Goal: Communication & Community: Answer question/provide support

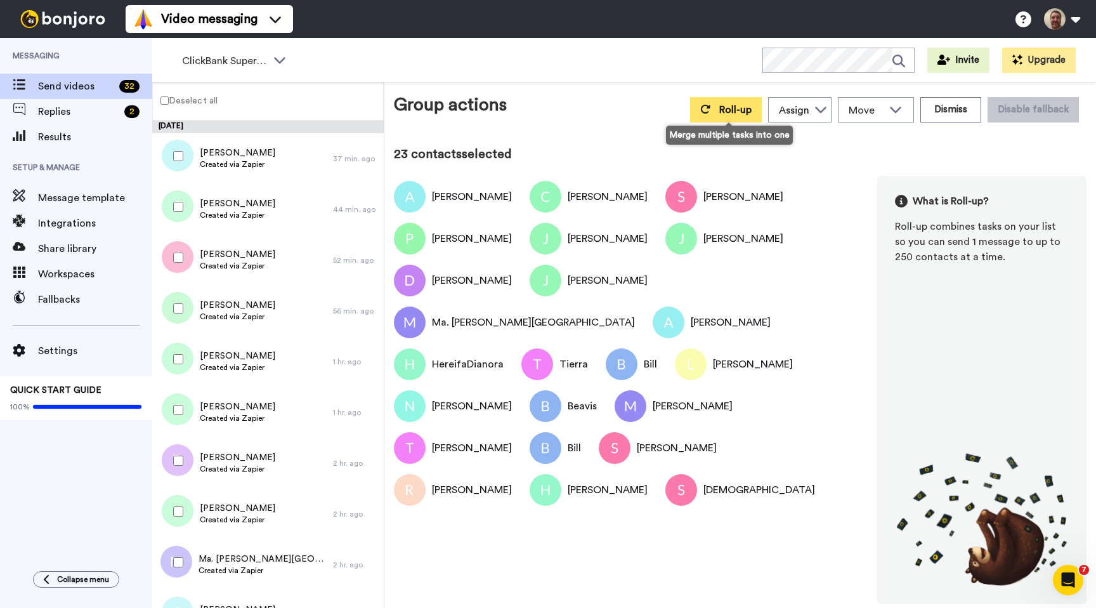
click at [711, 114] on icon at bounding box center [705, 109] width 10 height 10
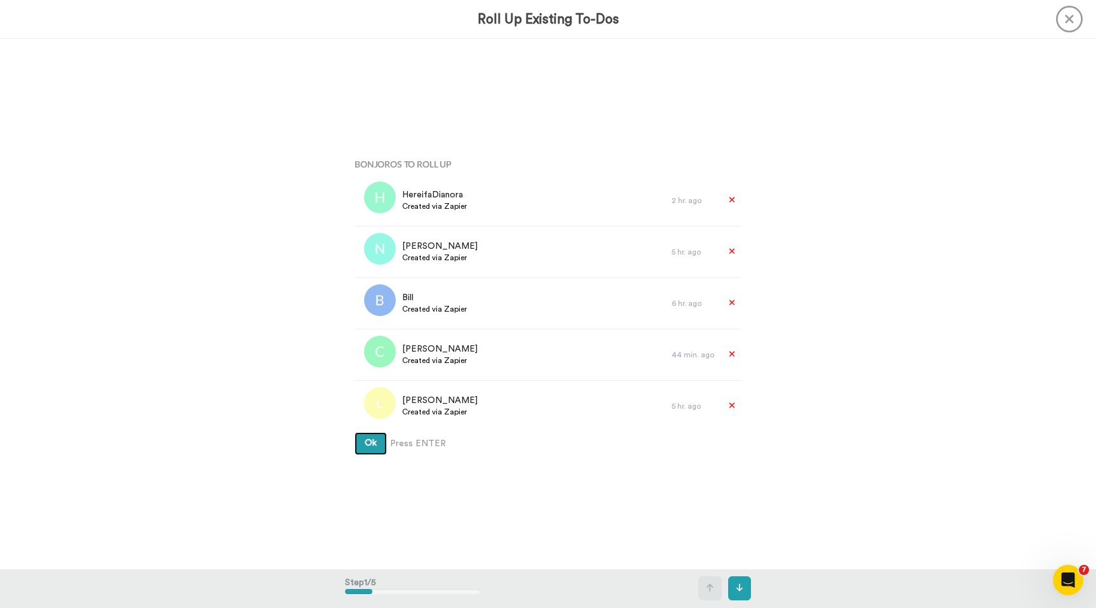
click at [355, 432] on button "Ok" at bounding box center [371, 443] width 32 height 23
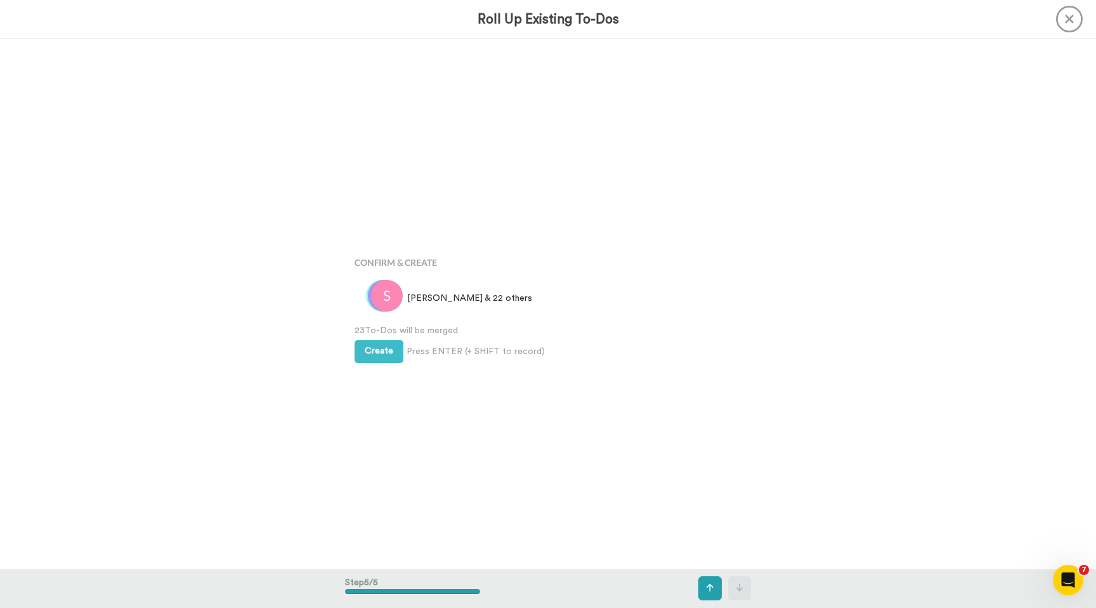
scroll to position [2121, 0]
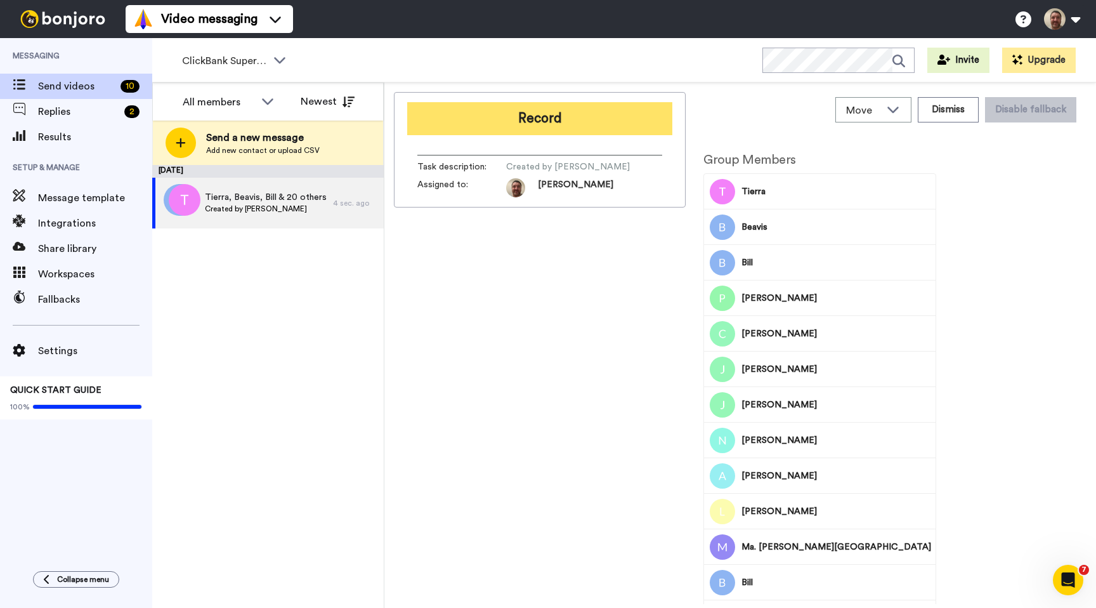
click at [566, 122] on button "Record" at bounding box center [539, 118] width 265 height 33
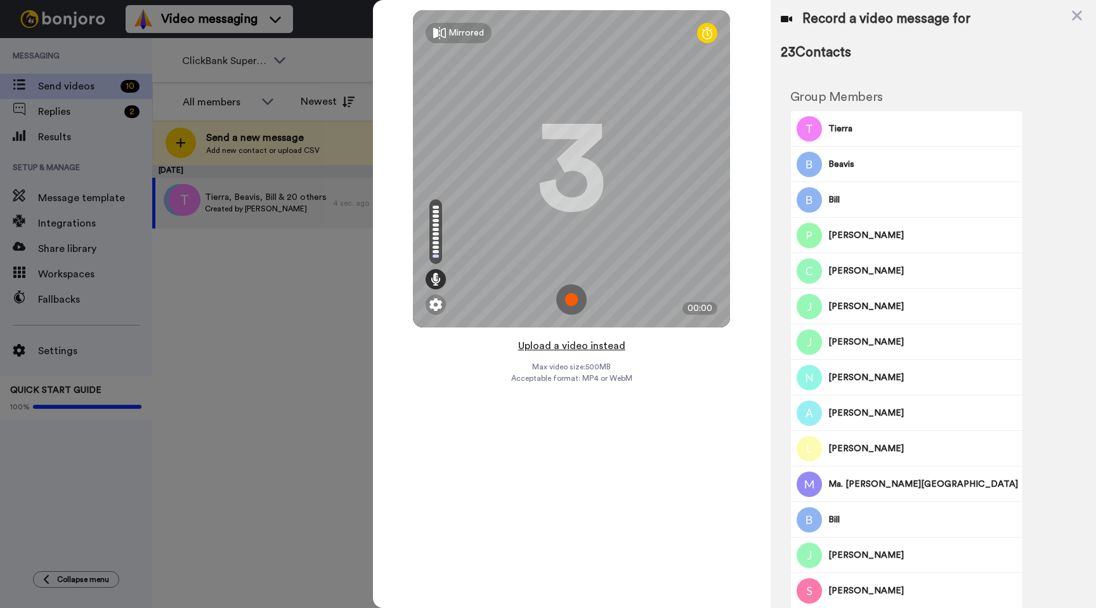
click at [570, 346] on button "Upload a video instead" at bounding box center [572, 346] width 115 height 16
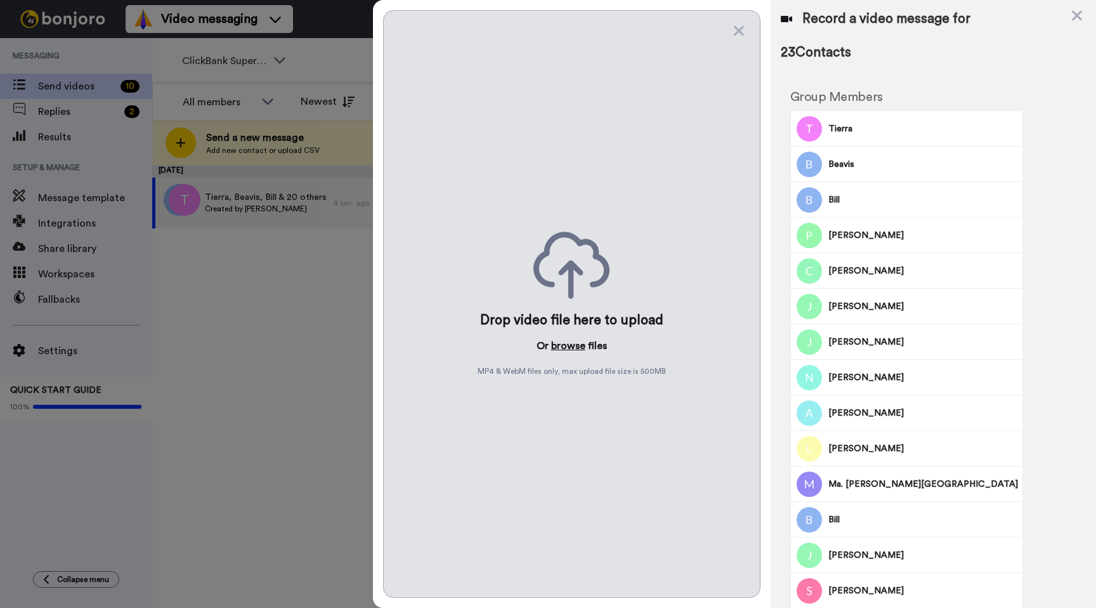
click at [562, 348] on button "browse" at bounding box center [568, 345] width 34 height 15
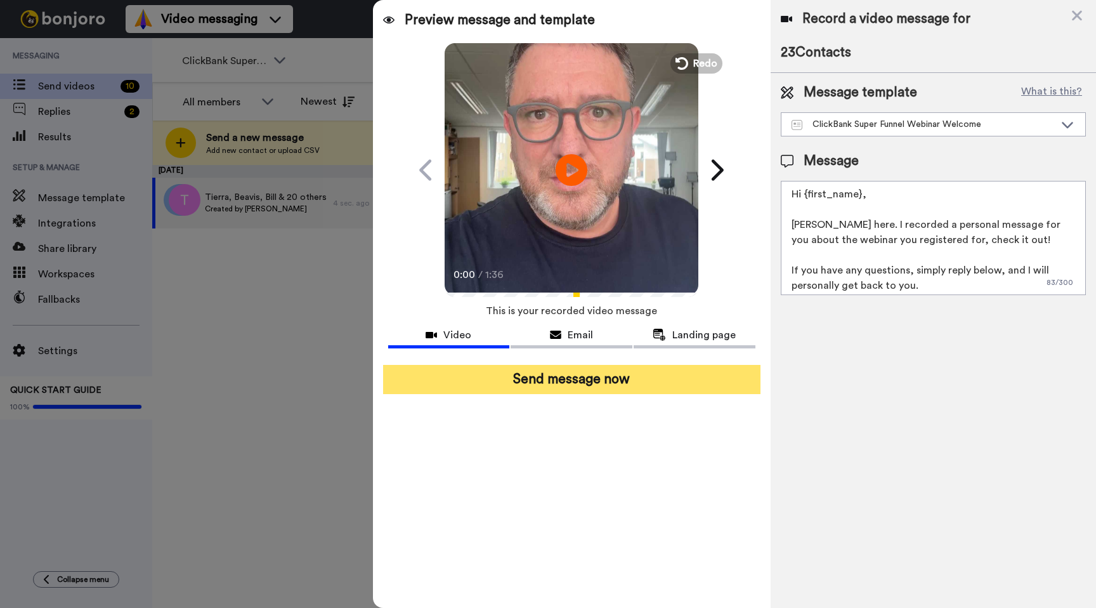
click at [580, 366] on button "Send message now" at bounding box center [571, 379] width 377 height 29
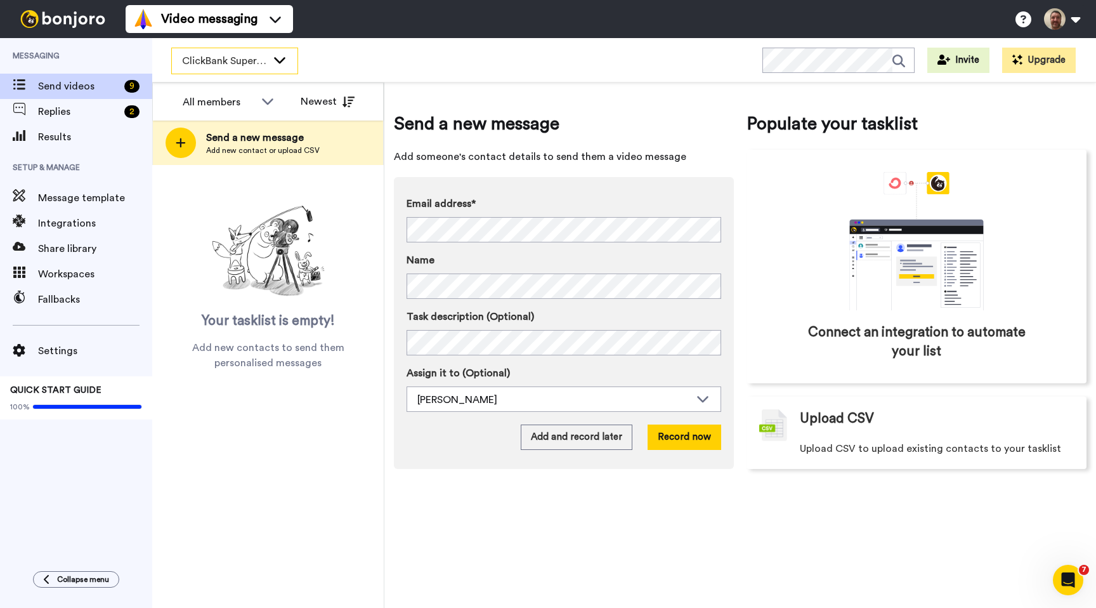
click at [277, 60] on icon at bounding box center [279, 60] width 11 height 6
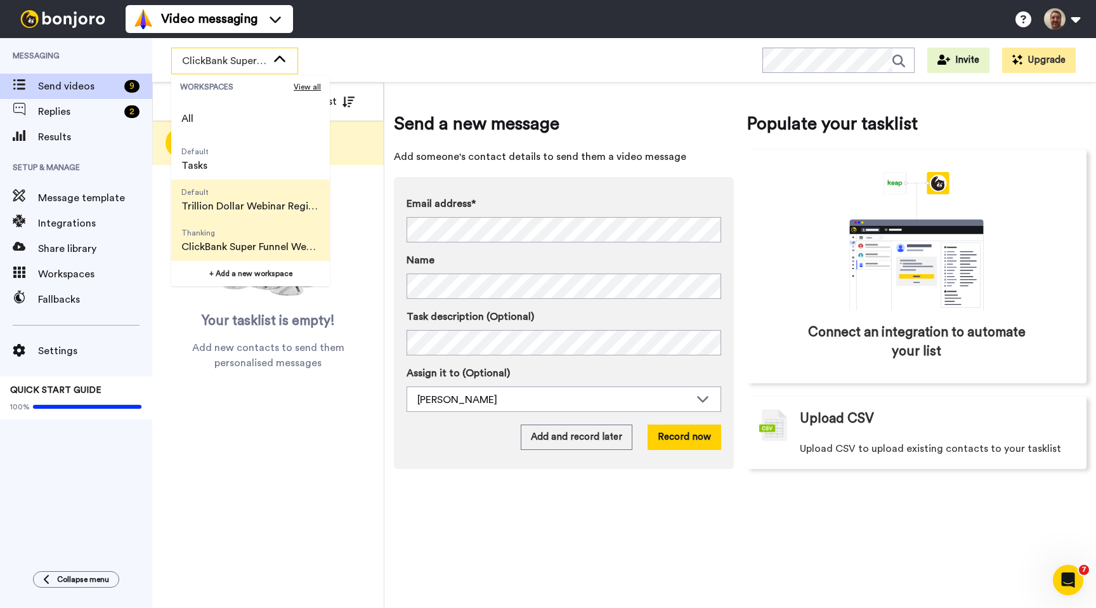
click at [262, 202] on span "Trillion Dollar Webinar Registrants" at bounding box center [250, 206] width 138 height 15
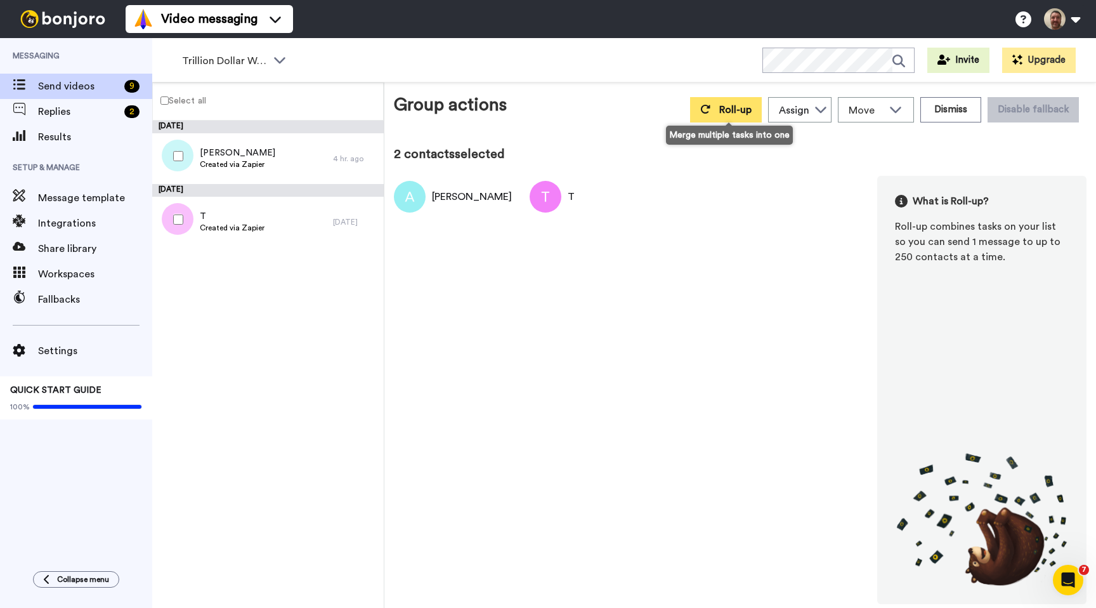
click at [718, 103] on button "Roll-up" at bounding box center [726, 109] width 72 height 25
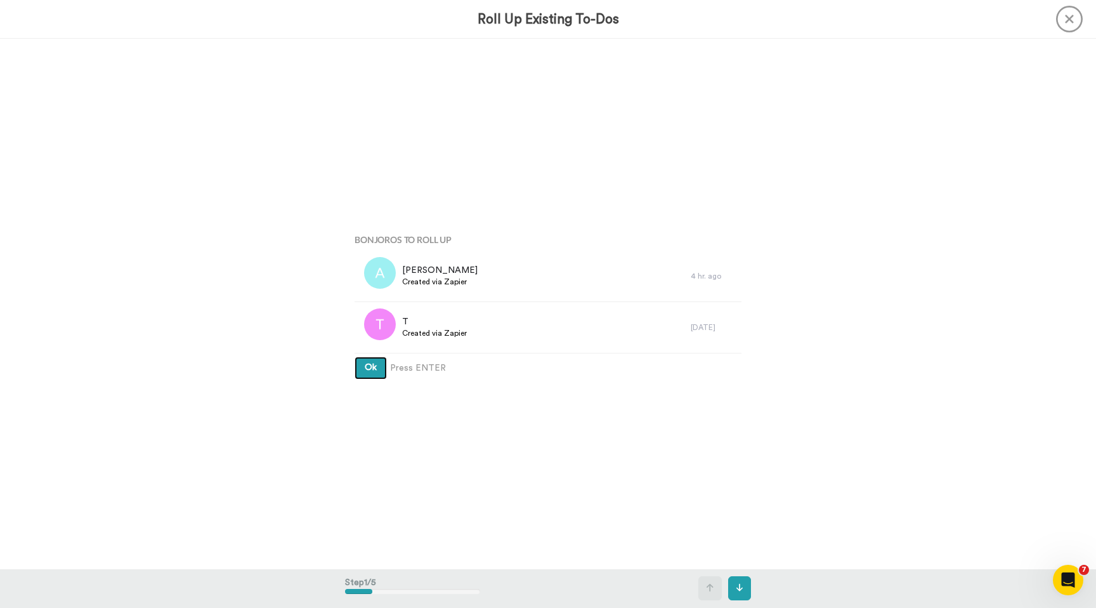
click at [355, 357] on button "Ok" at bounding box center [371, 368] width 32 height 23
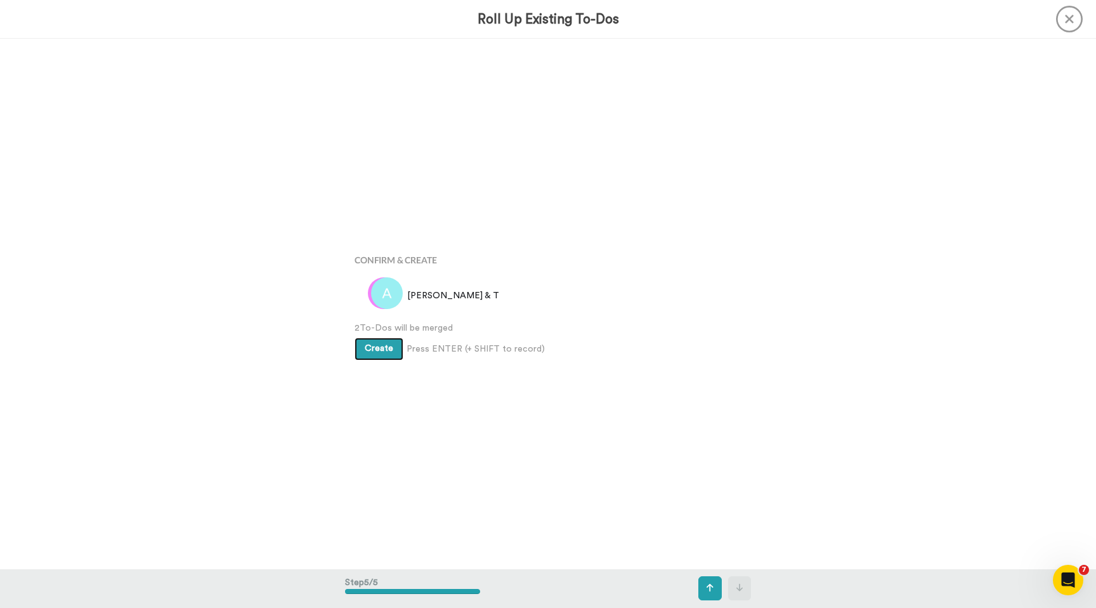
scroll to position [2121, 0]
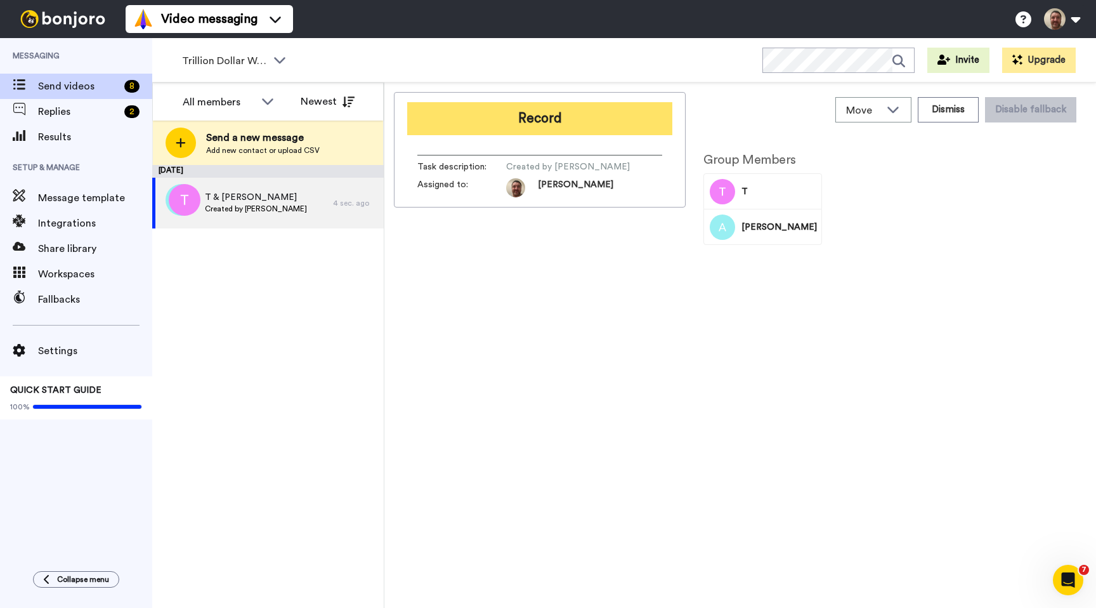
click at [538, 108] on button "Record" at bounding box center [539, 118] width 265 height 33
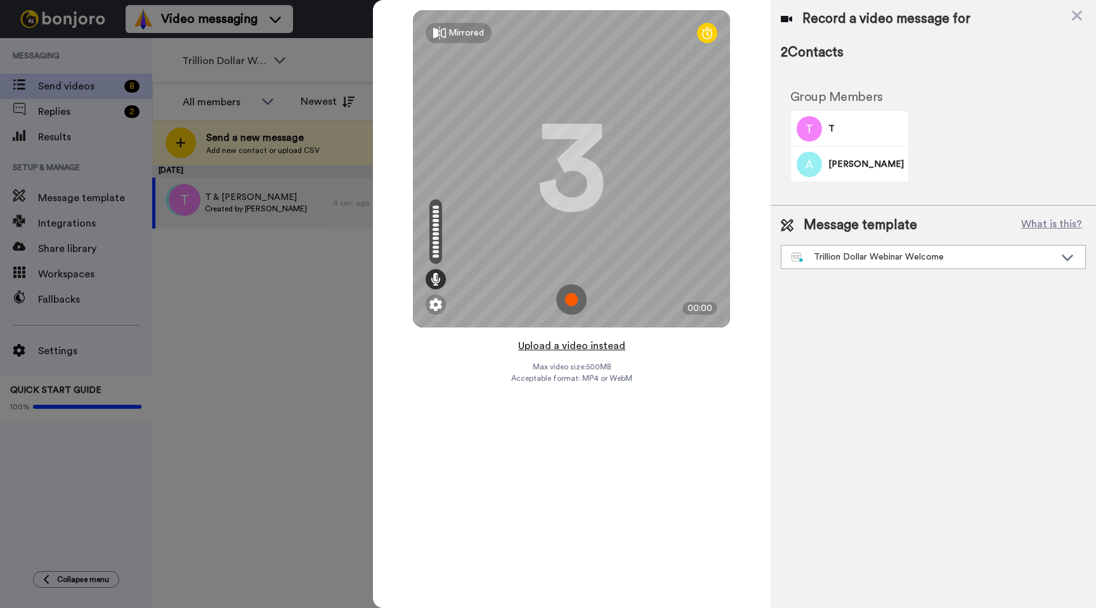
click at [575, 343] on button "Upload a video instead" at bounding box center [572, 346] width 115 height 16
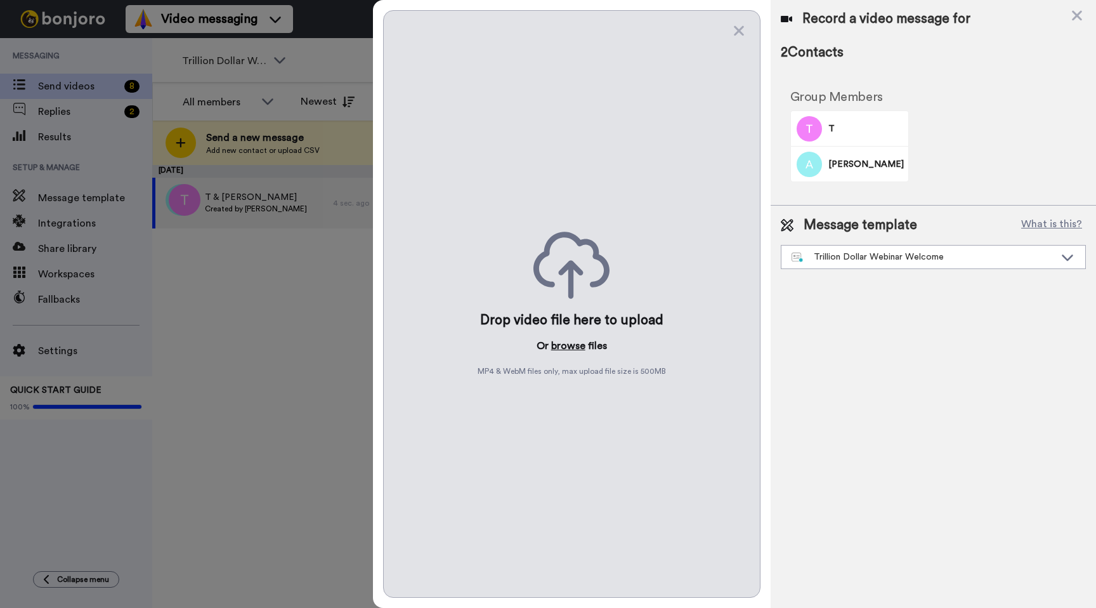
click at [572, 348] on button "browse" at bounding box center [568, 345] width 34 height 15
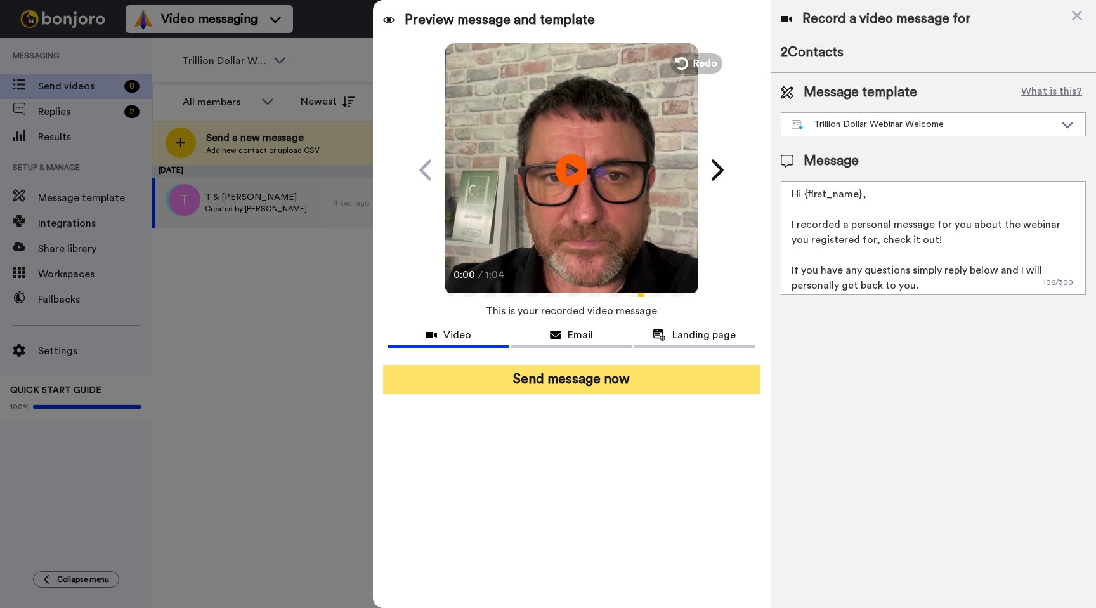
click at [593, 367] on button "Send message now" at bounding box center [571, 379] width 377 height 29
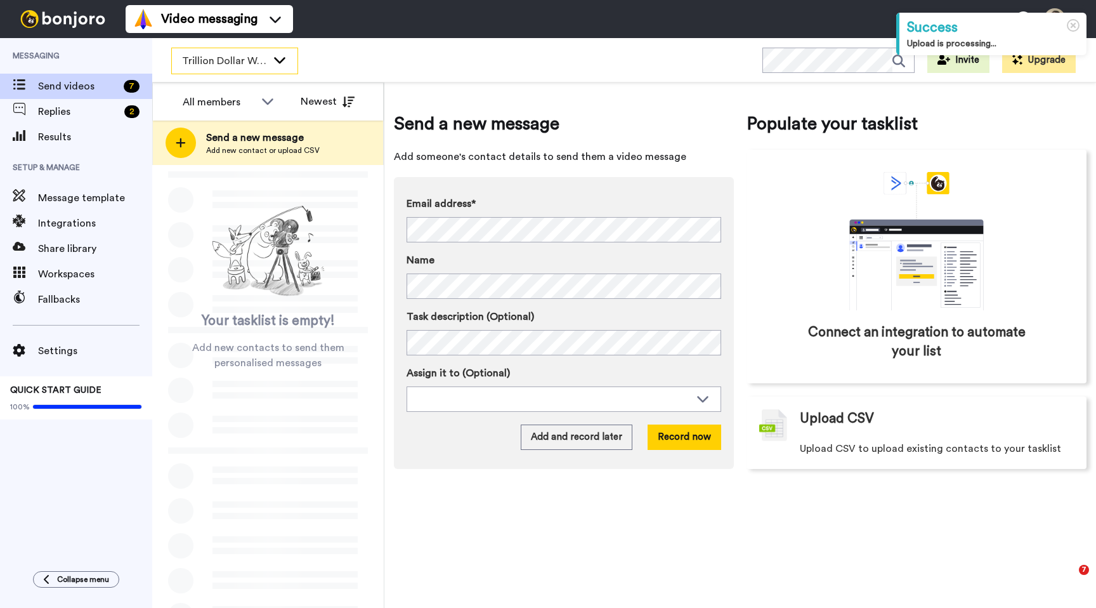
click at [269, 62] on div "Trillion Dollar Webinar Registrants" at bounding box center [235, 60] width 126 height 25
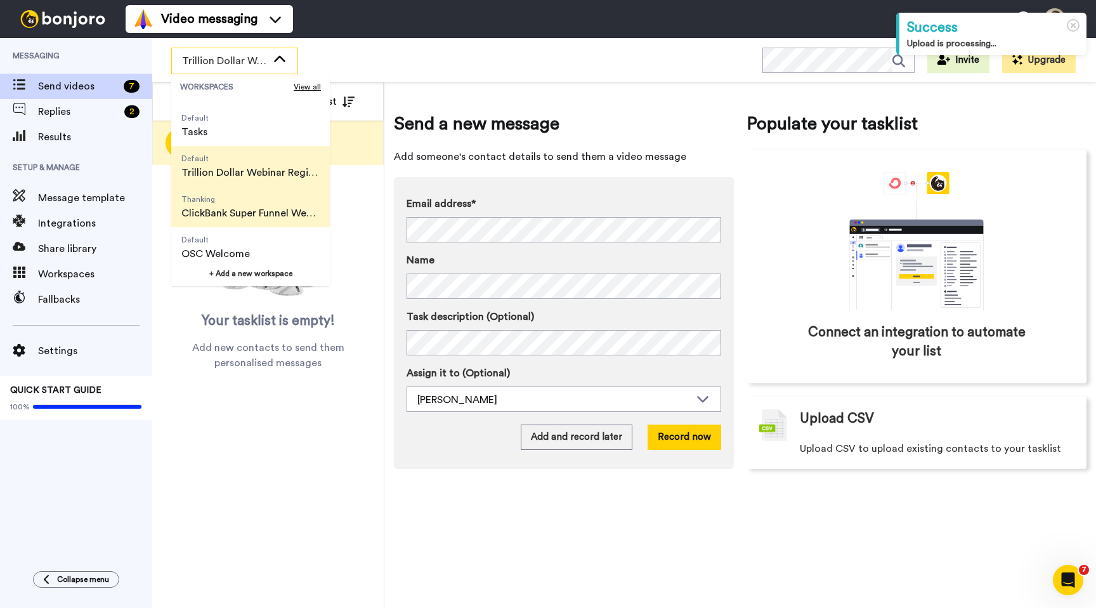
scroll to position [81, 0]
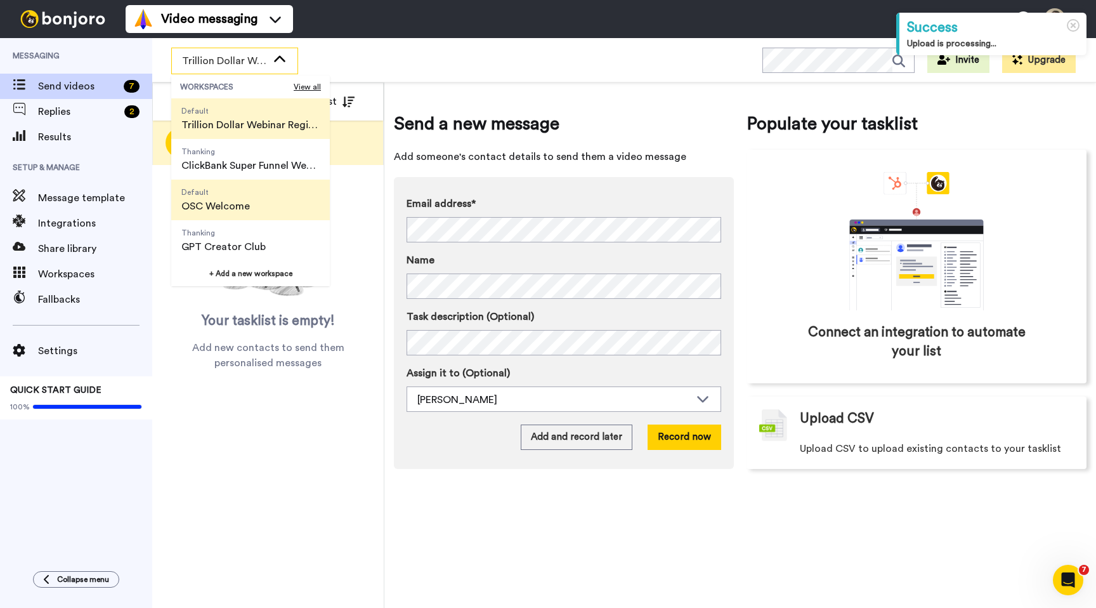
click at [251, 203] on span "Default OSC Welcome" at bounding box center [215, 200] width 89 height 41
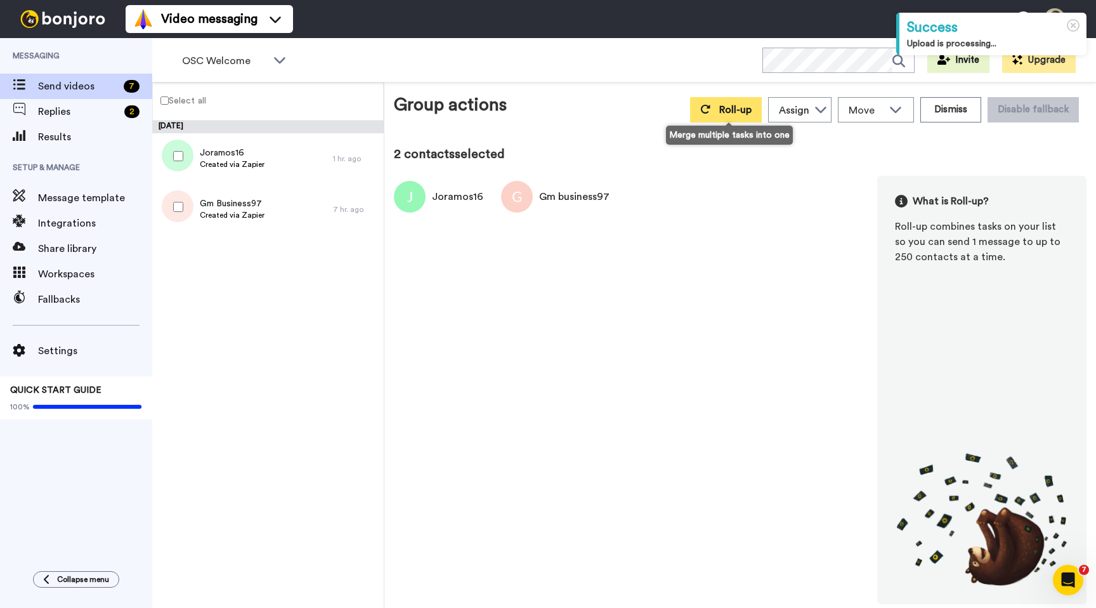
click at [718, 110] on button "Roll-up" at bounding box center [726, 109] width 72 height 25
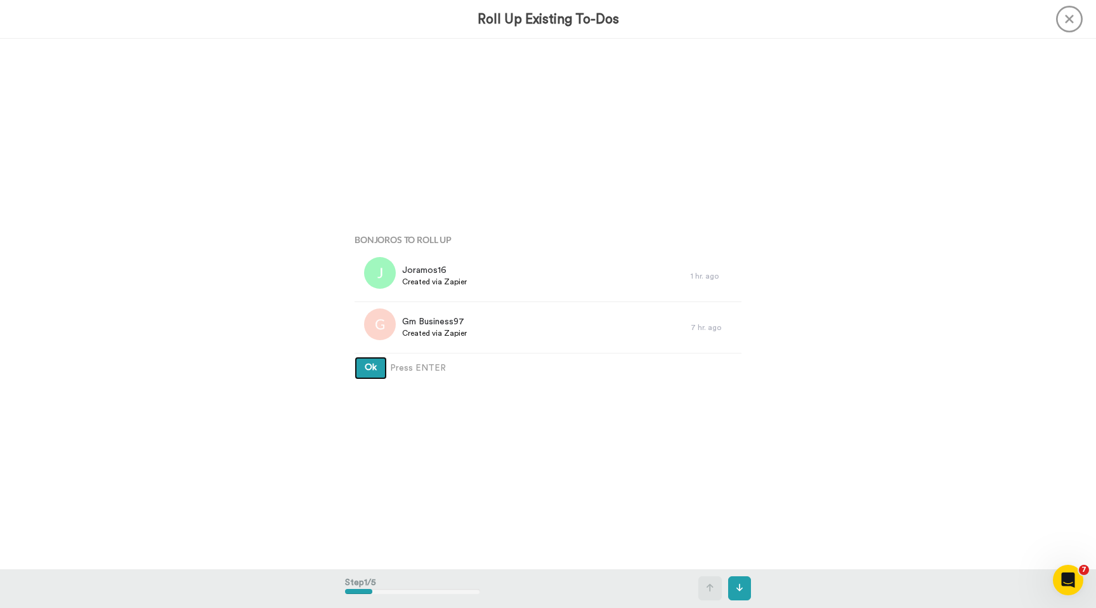
click at [355, 357] on button "Ok" at bounding box center [371, 368] width 32 height 23
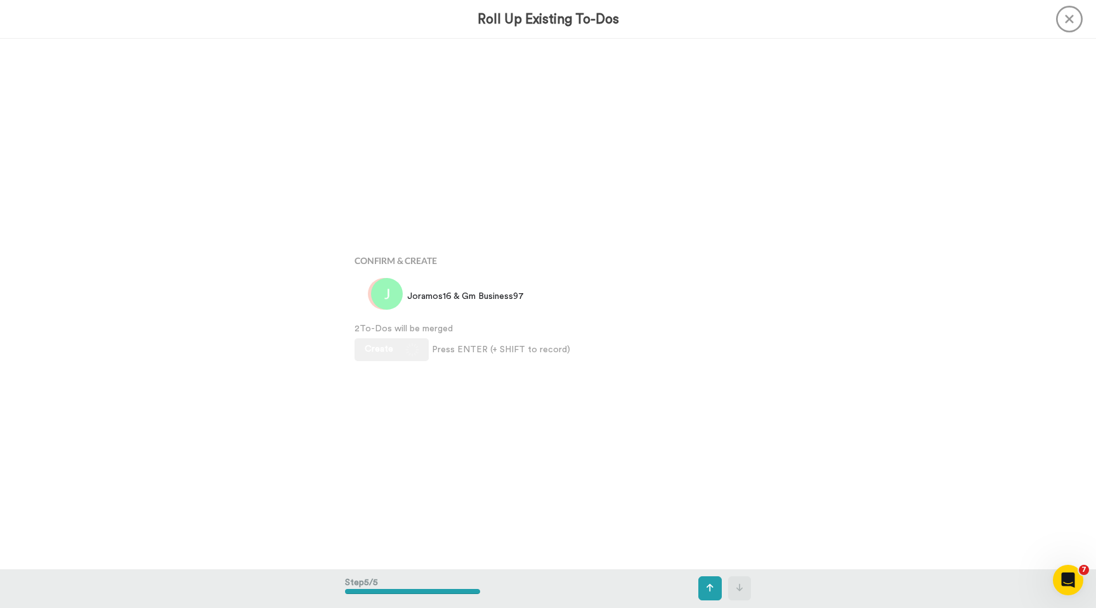
scroll to position [2121, 0]
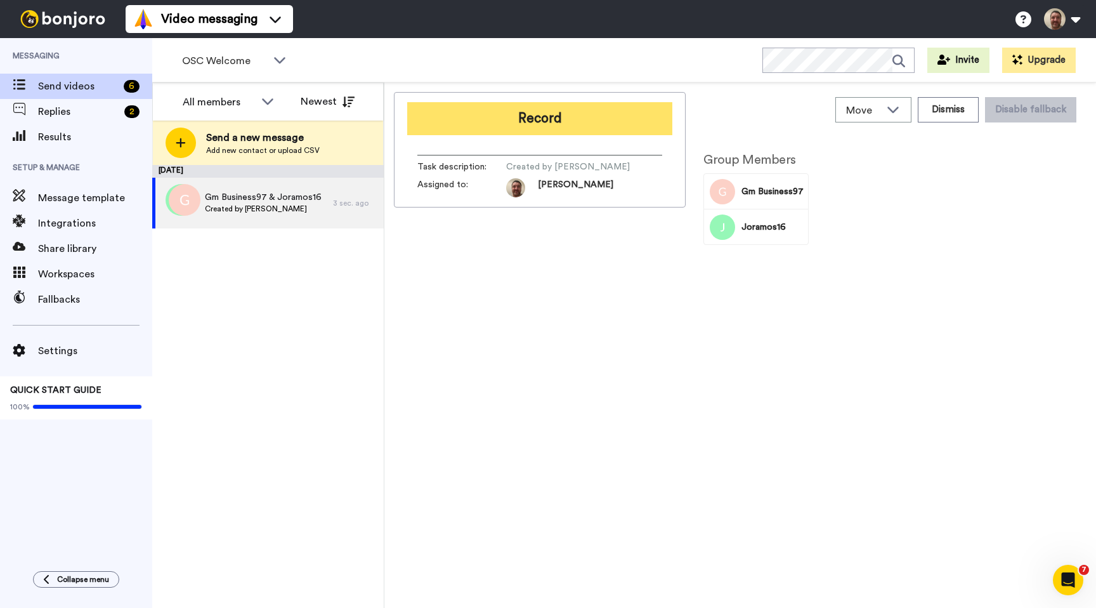
click at [570, 114] on button "Record" at bounding box center [539, 118] width 265 height 33
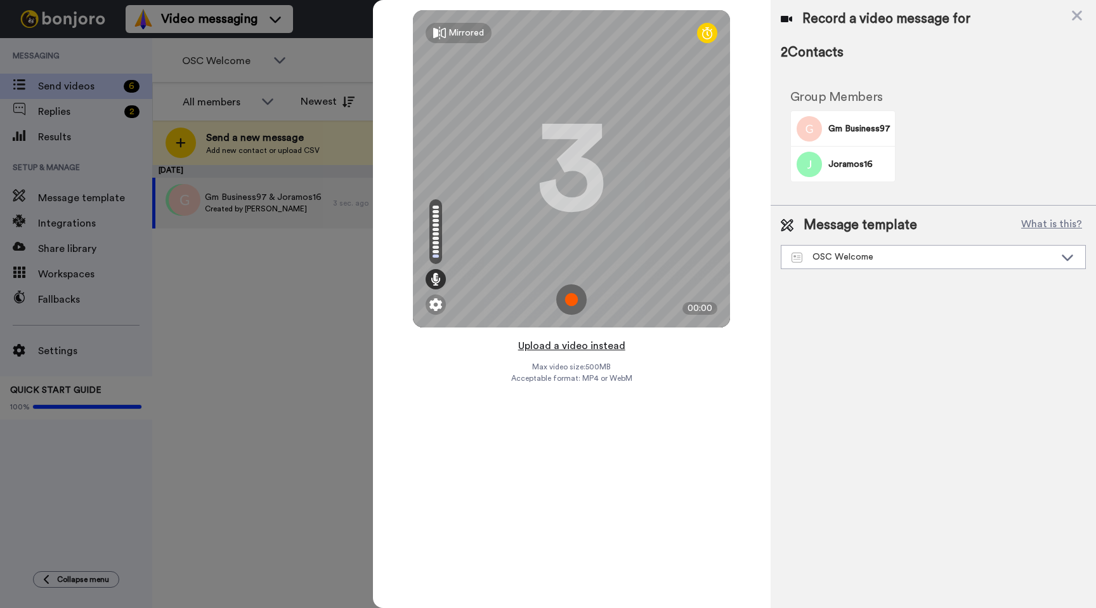
click at [571, 343] on button "Upload a video instead" at bounding box center [572, 346] width 115 height 16
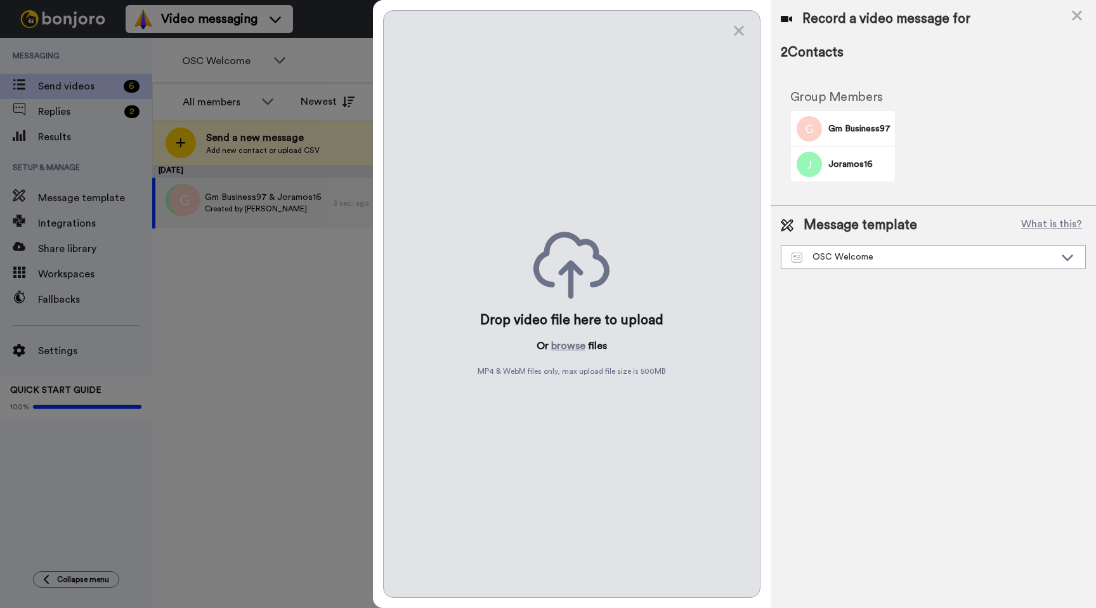
click at [571, 343] on button "browse" at bounding box center [568, 345] width 34 height 15
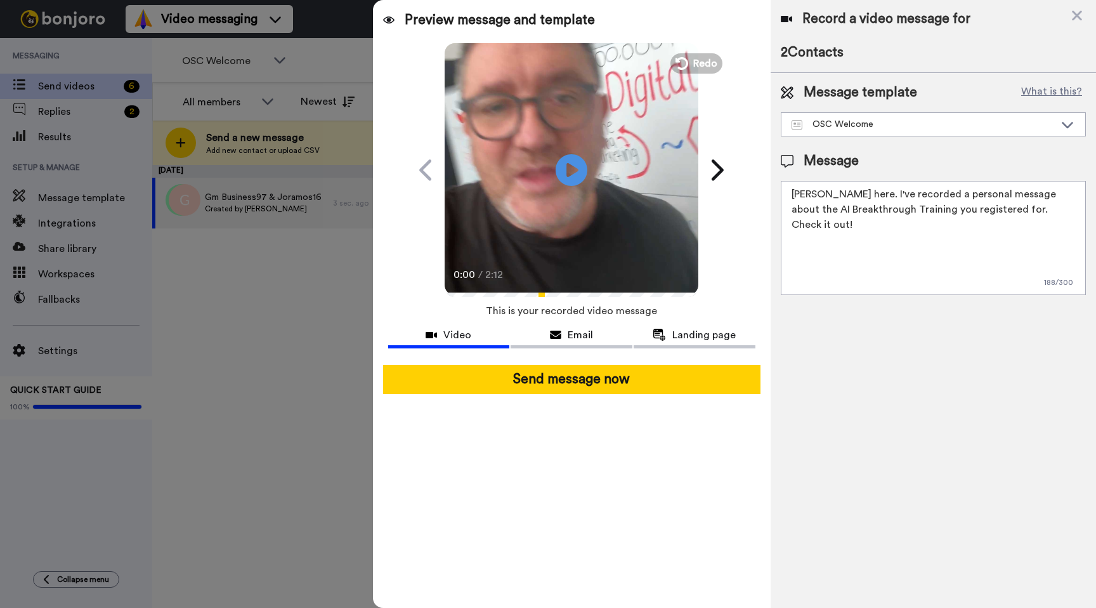
click at [563, 360] on div at bounding box center [571, 360] width 367 height 10
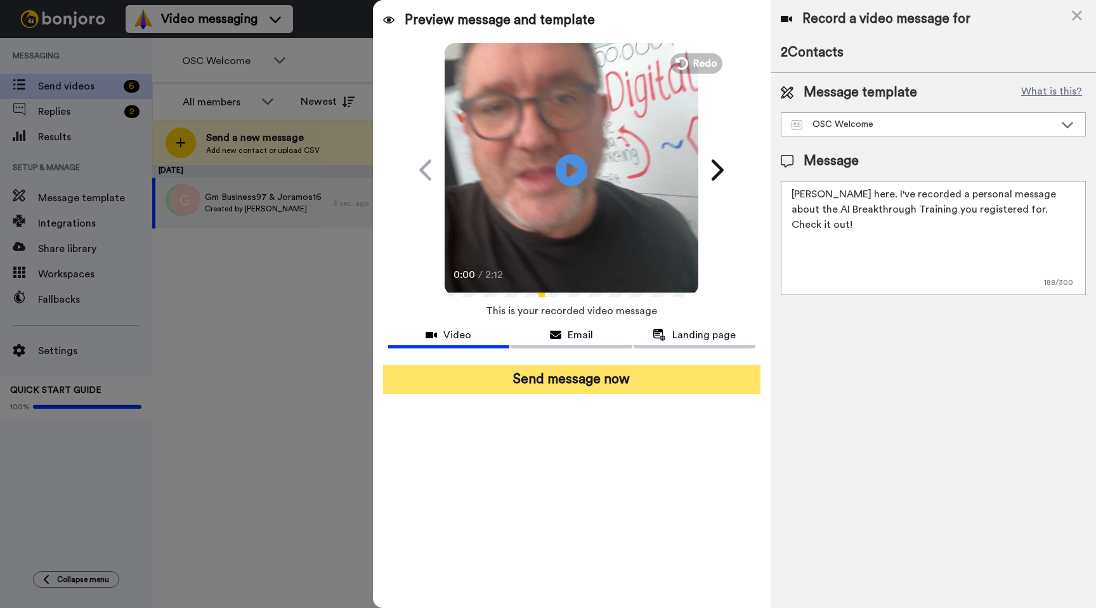
click at [554, 376] on button "Send message now" at bounding box center [571, 379] width 377 height 29
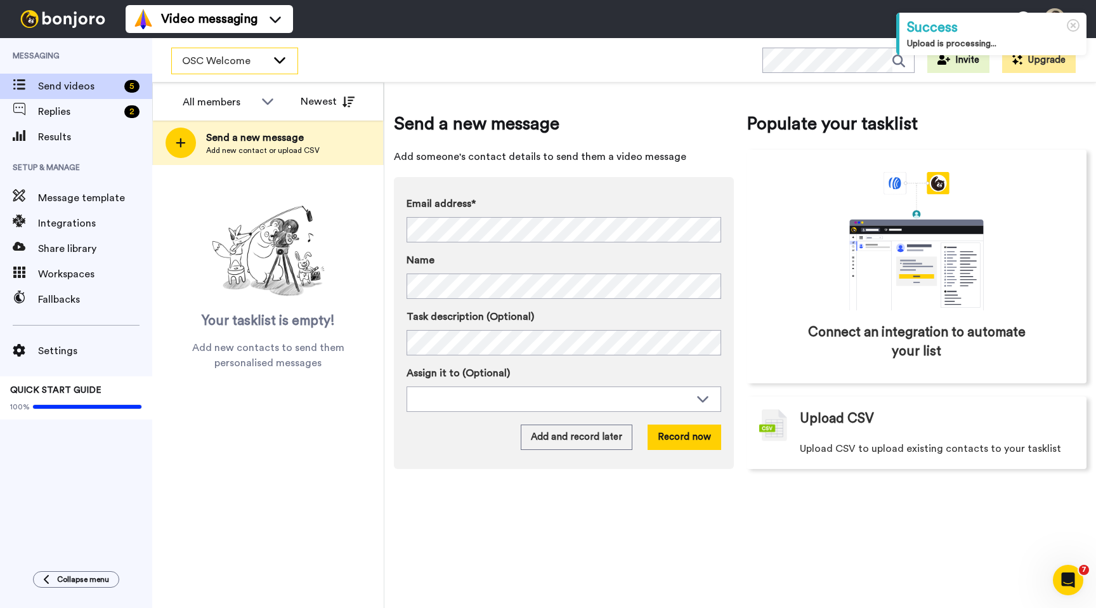
click at [261, 69] on div "OSC Welcome" at bounding box center [235, 60] width 126 height 25
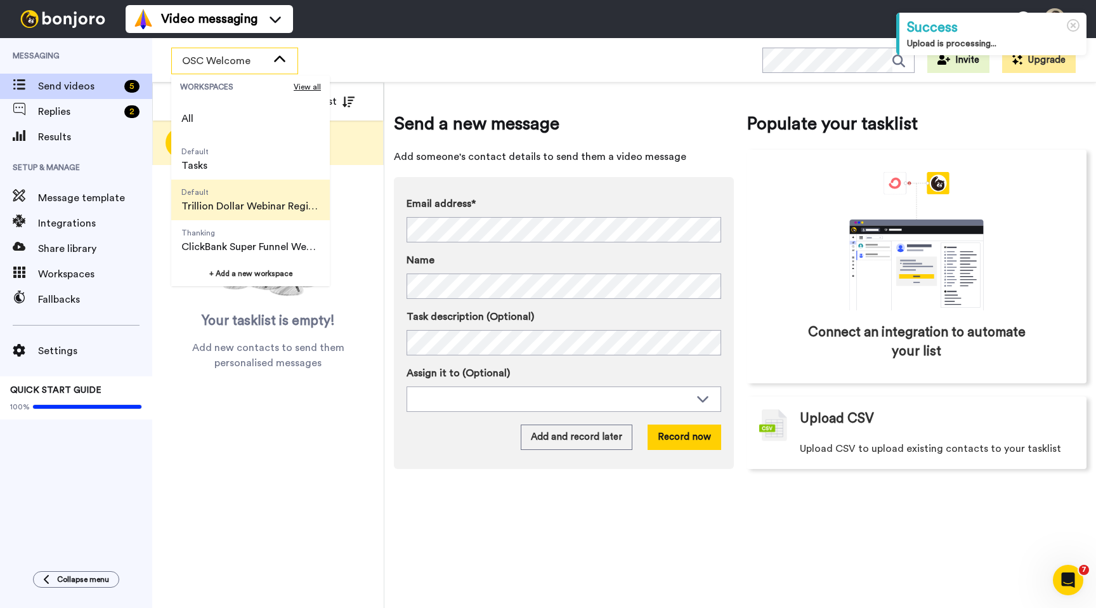
scroll to position [81, 0]
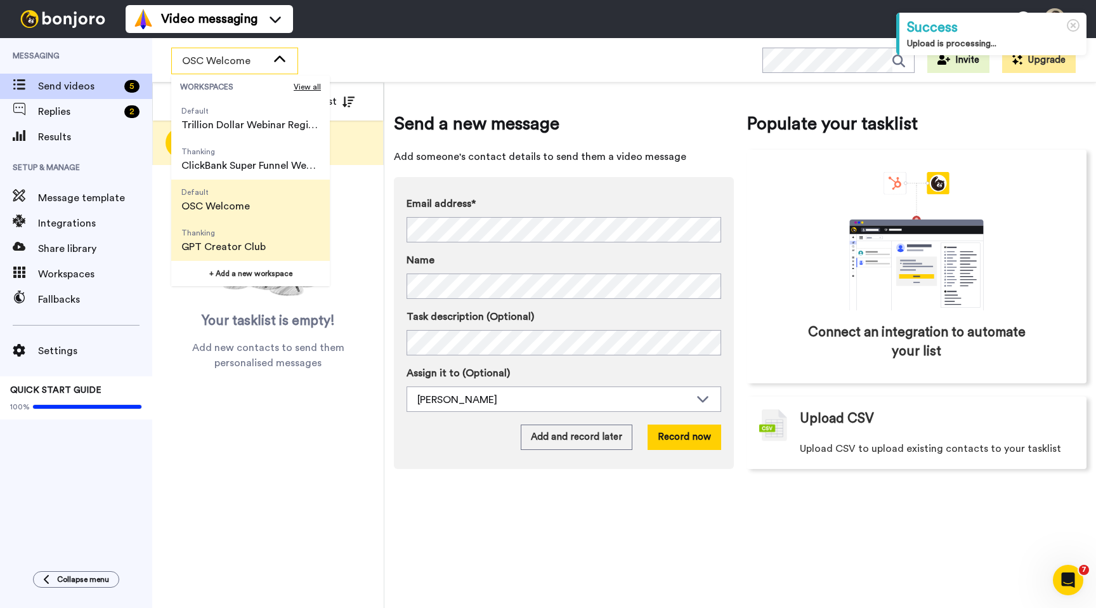
click at [254, 245] on span "GPT Creator Club" at bounding box center [223, 246] width 84 height 15
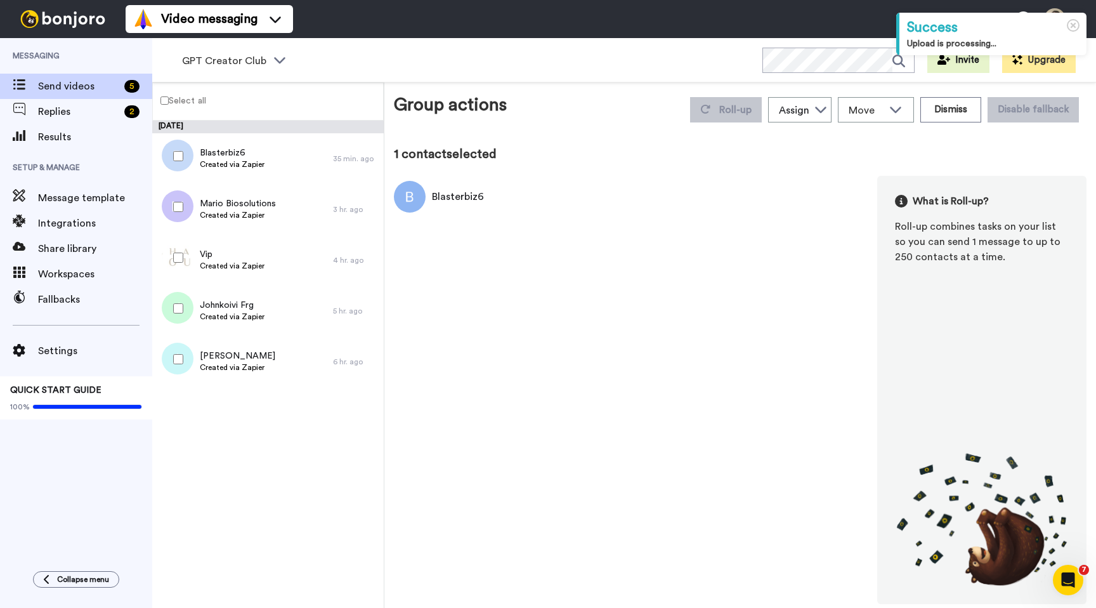
click at [162, 96] on label "Select all" at bounding box center [179, 100] width 53 height 15
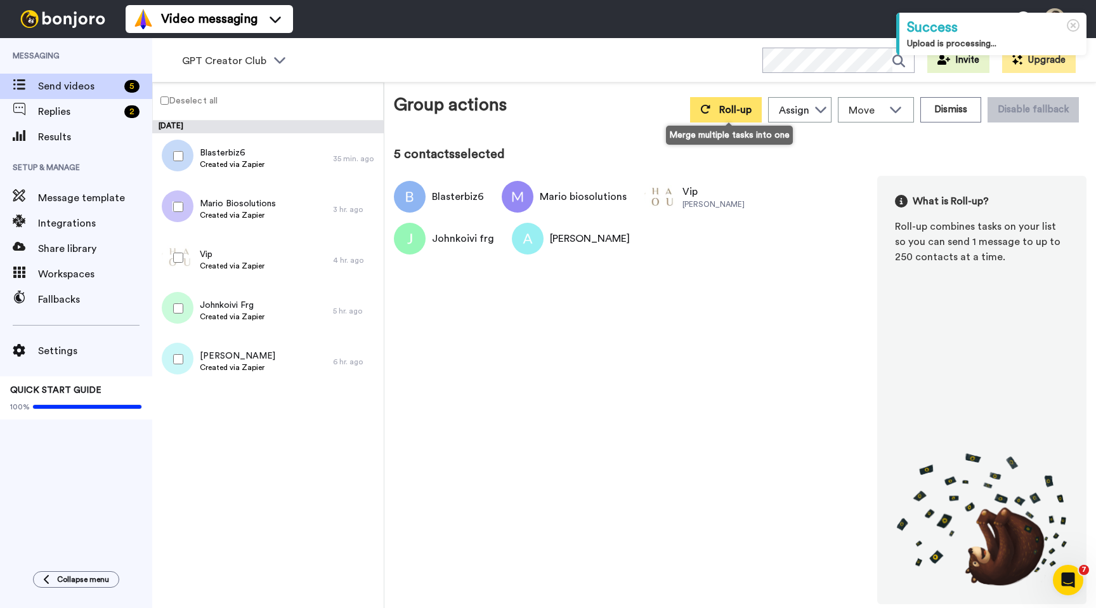
click at [723, 107] on span "Roll-up" at bounding box center [735, 110] width 32 height 10
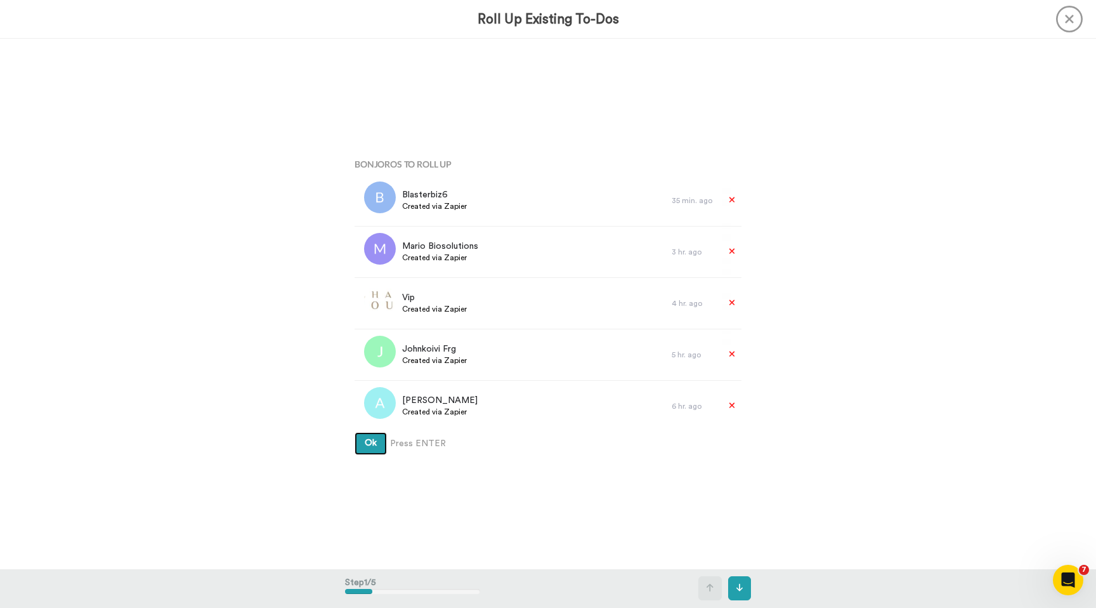
click at [355, 432] on button "Ok" at bounding box center [371, 443] width 32 height 23
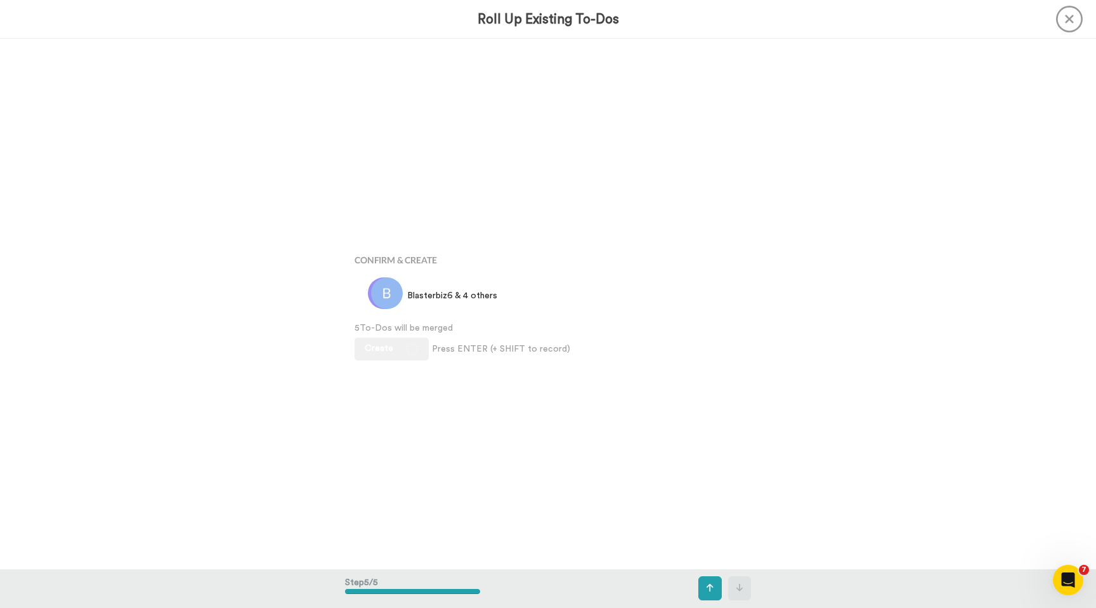
scroll to position [2121, 0]
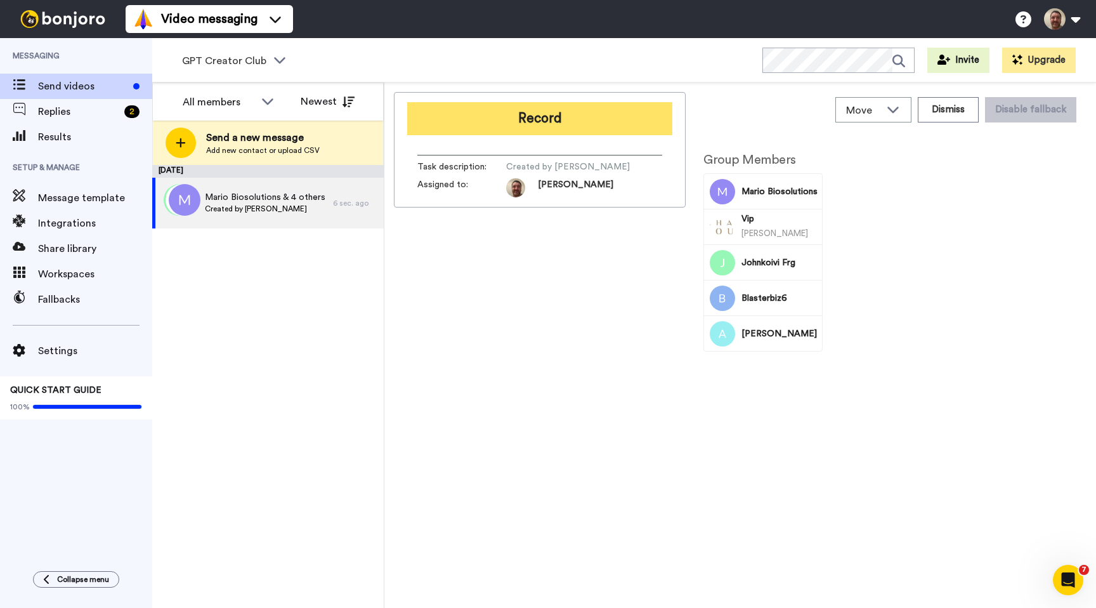
click at [502, 128] on button "Record" at bounding box center [539, 118] width 265 height 33
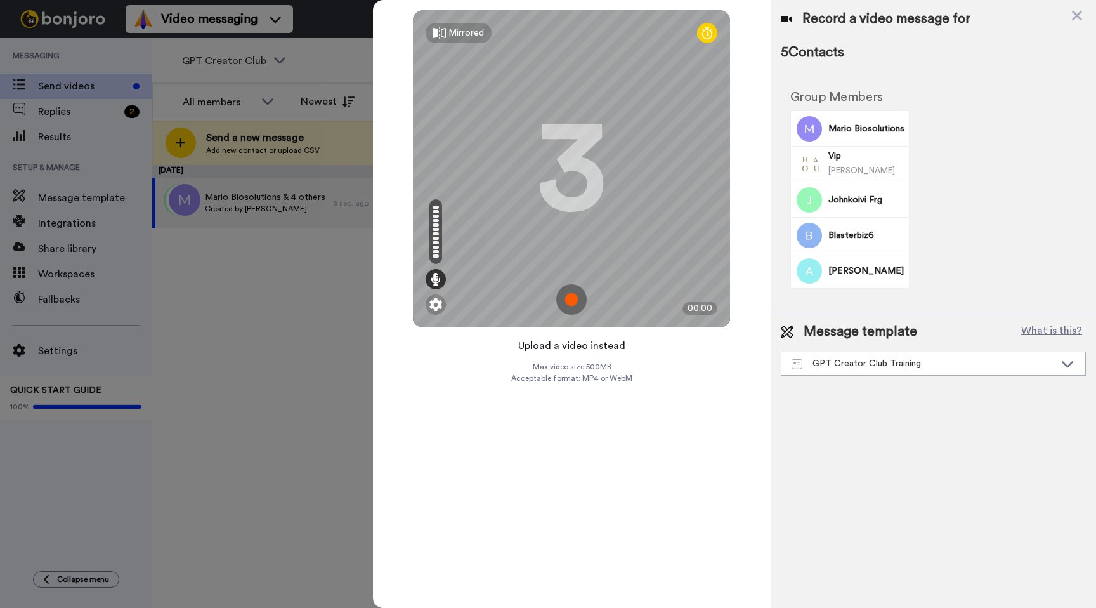
click at [563, 342] on button "Upload a video instead" at bounding box center [572, 346] width 115 height 16
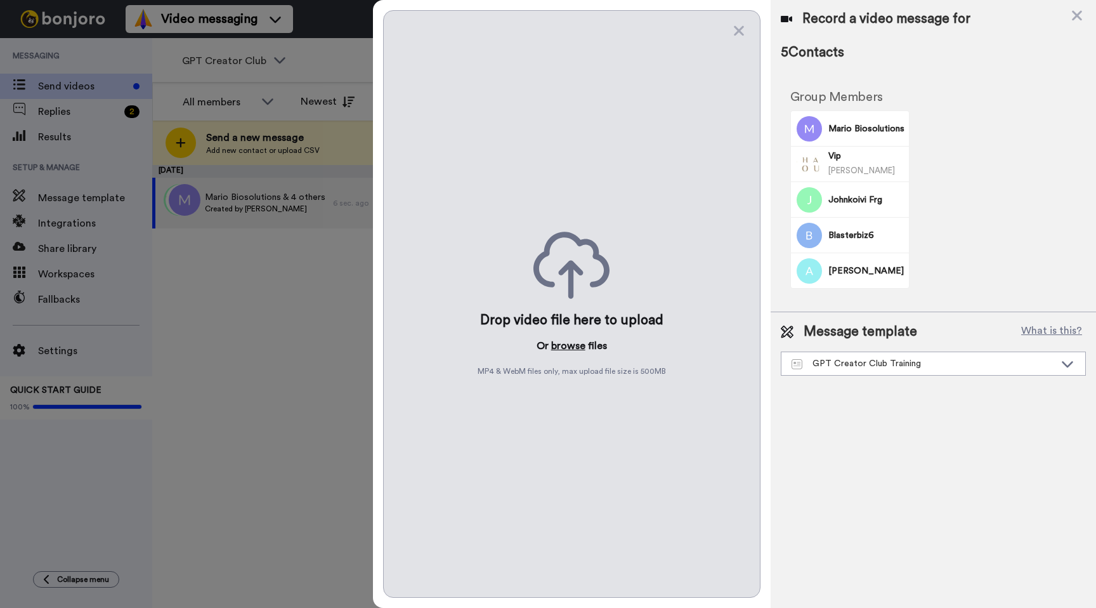
click at [563, 345] on button "browse" at bounding box center [568, 345] width 34 height 15
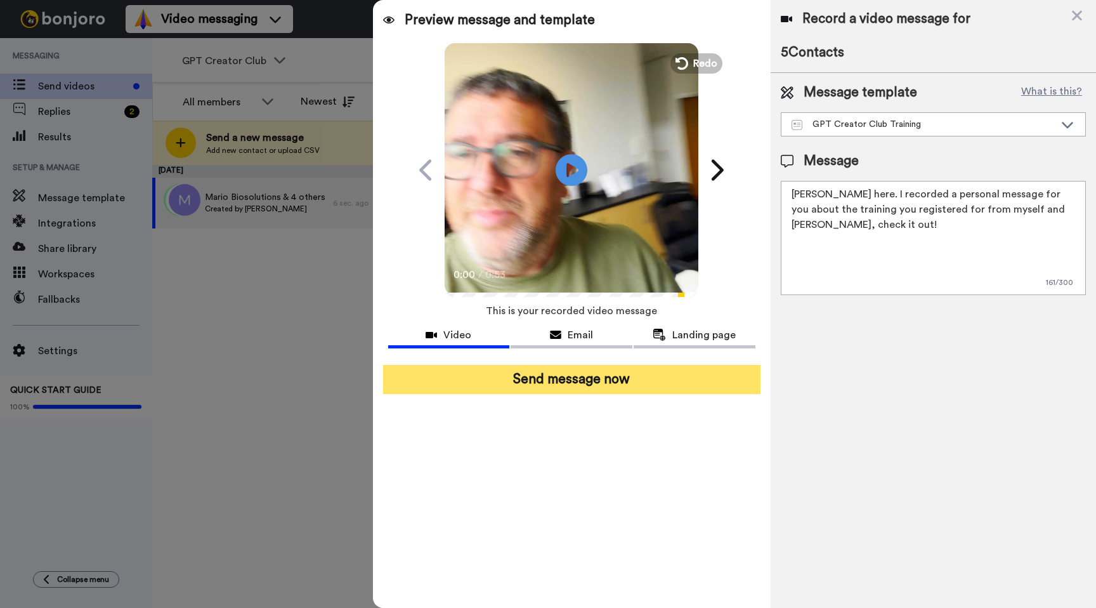
click at [578, 378] on button "Send message now" at bounding box center [571, 379] width 377 height 29
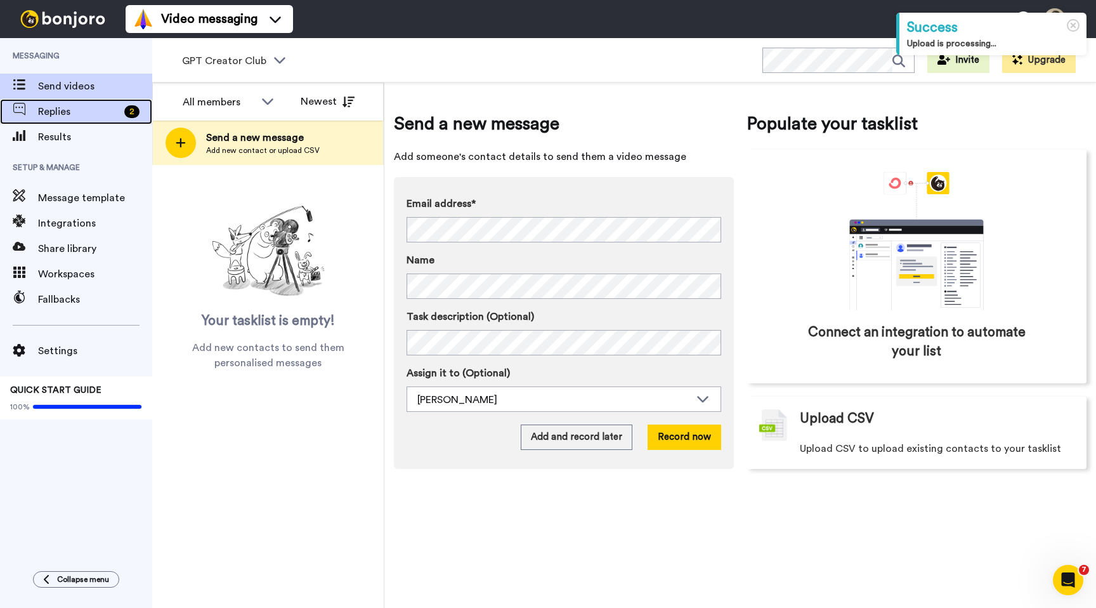
click at [89, 113] on span "Replies" at bounding box center [78, 111] width 81 height 15
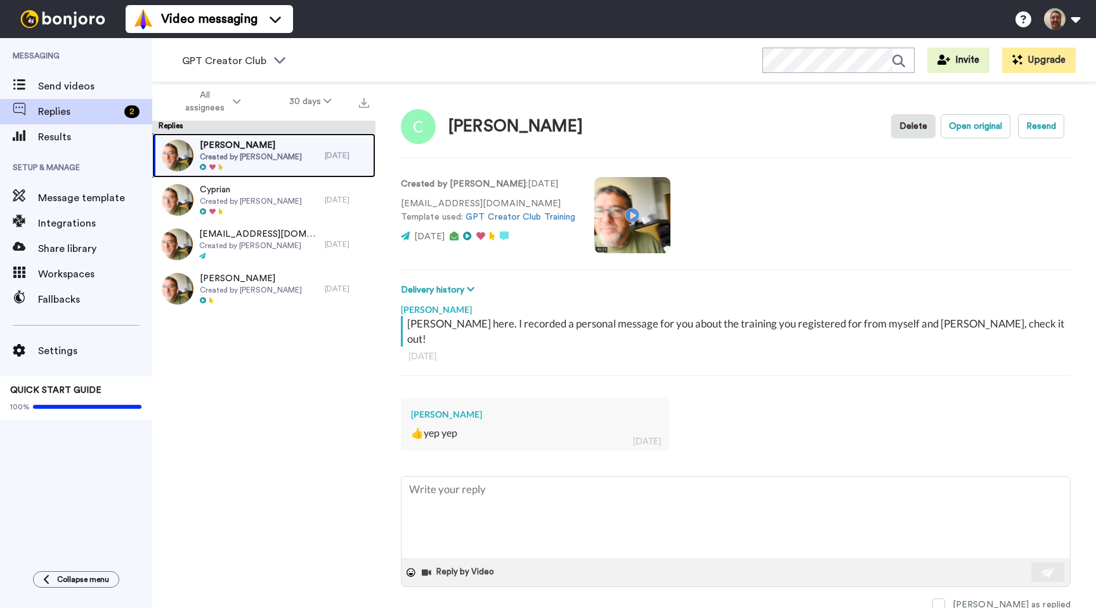
click at [267, 152] on span "Created by [PERSON_NAME]" at bounding box center [251, 157] width 102 height 10
click at [945, 598] on span at bounding box center [939, 604] width 13 height 13
click at [292, 157] on div "[PERSON_NAME] Created by [PERSON_NAME]" at bounding box center [238, 155] width 173 height 44
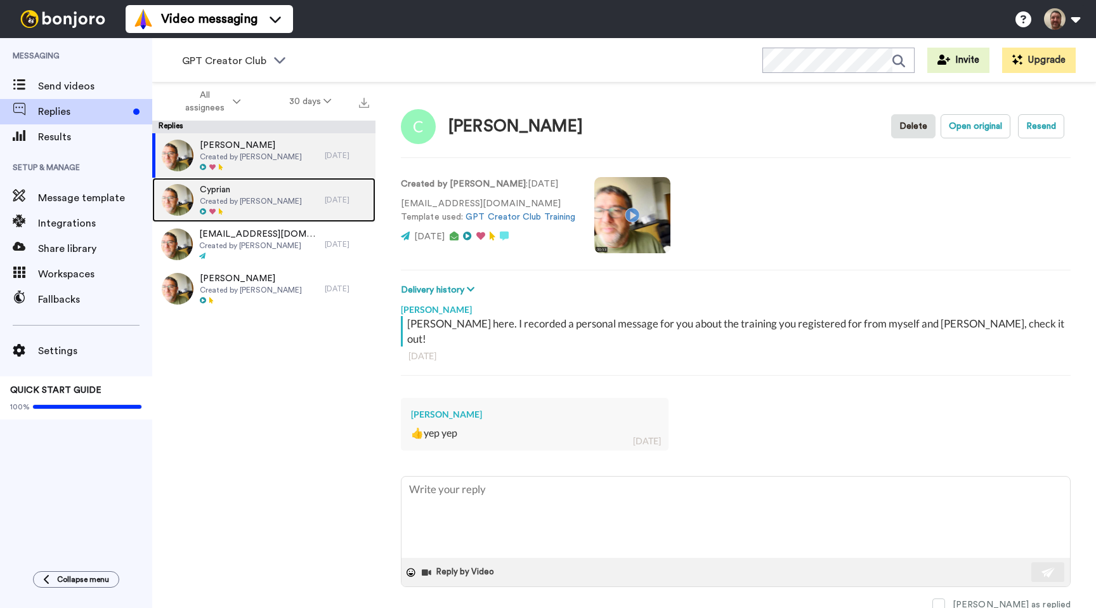
click at [289, 196] on div "Cyprian Created by [PERSON_NAME]" at bounding box center [238, 200] width 173 height 44
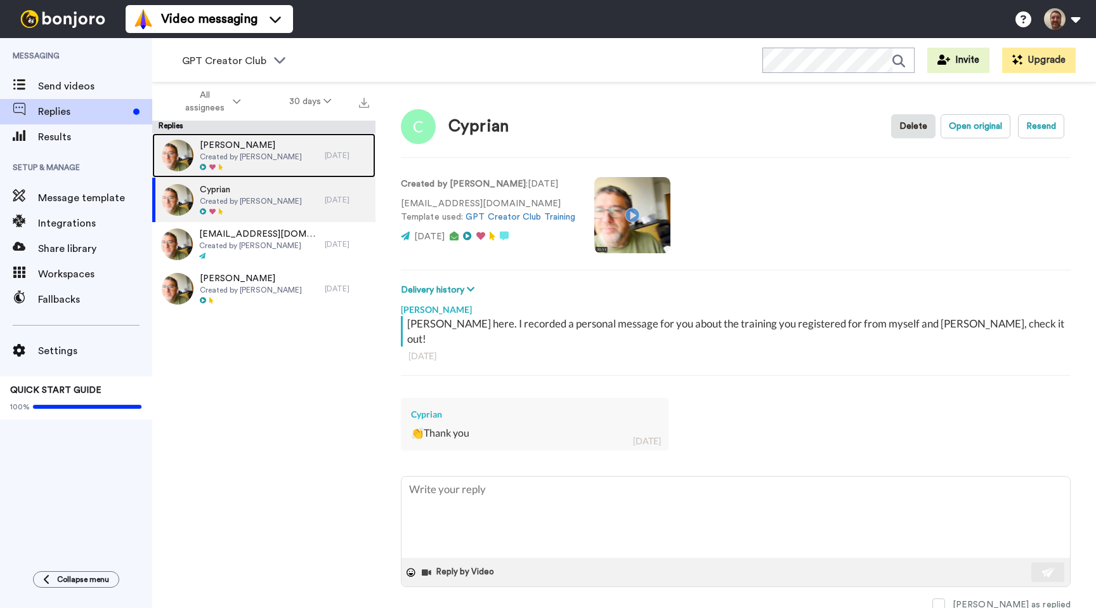
click at [288, 158] on span "Created by [PERSON_NAME]" at bounding box center [251, 157] width 102 height 10
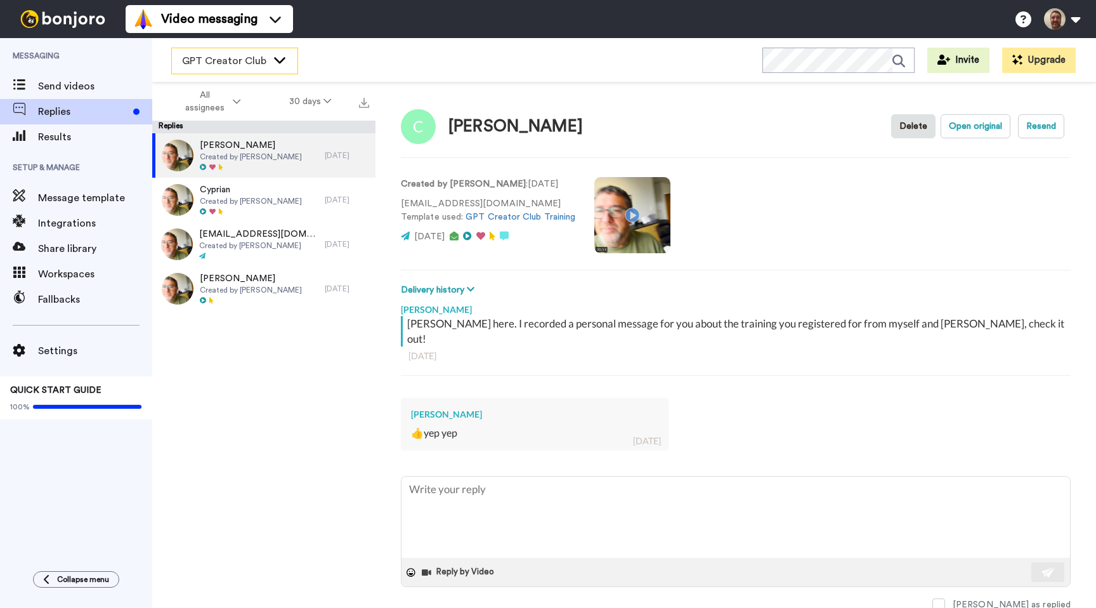
click at [270, 55] on div "GPT Creator Club" at bounding box center [235, 60] width 126 height 25
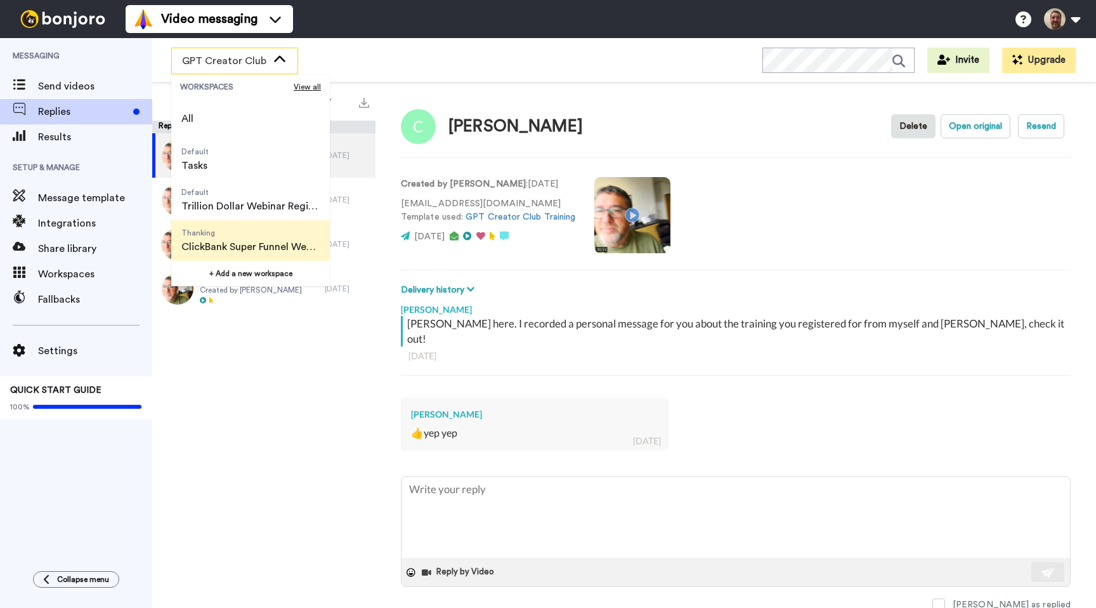
click at [252, 240] on span "ClickBank Super Funnel Webinar Registrants" at bounding box center [250, 246] width 138 height 15
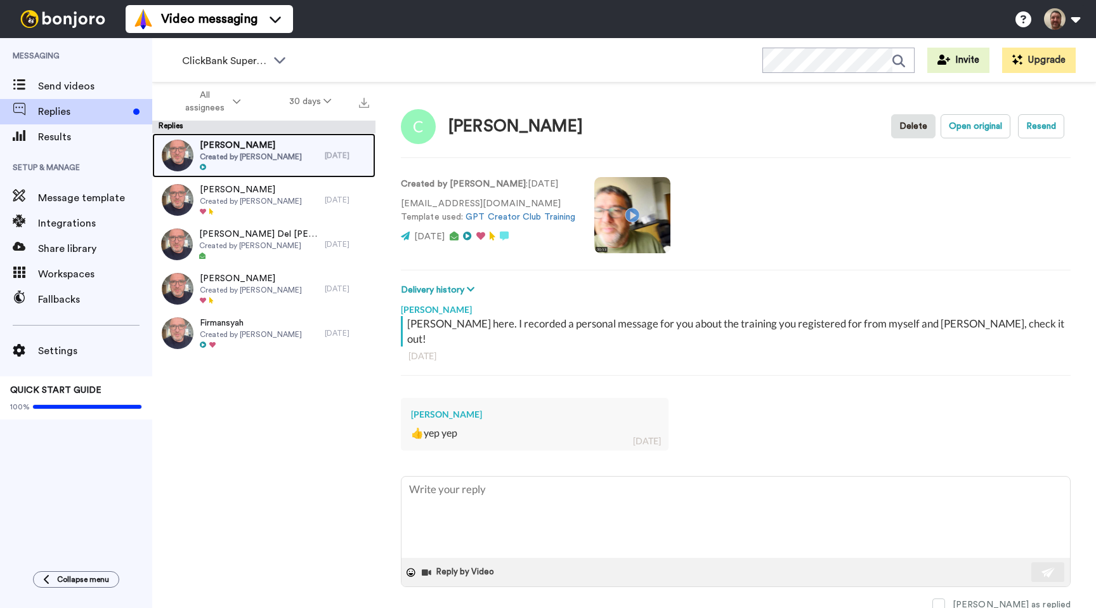
click at [273, 150] on span "[PERSON_NAME]" at bounding box center [251, 145] width 102 height 13
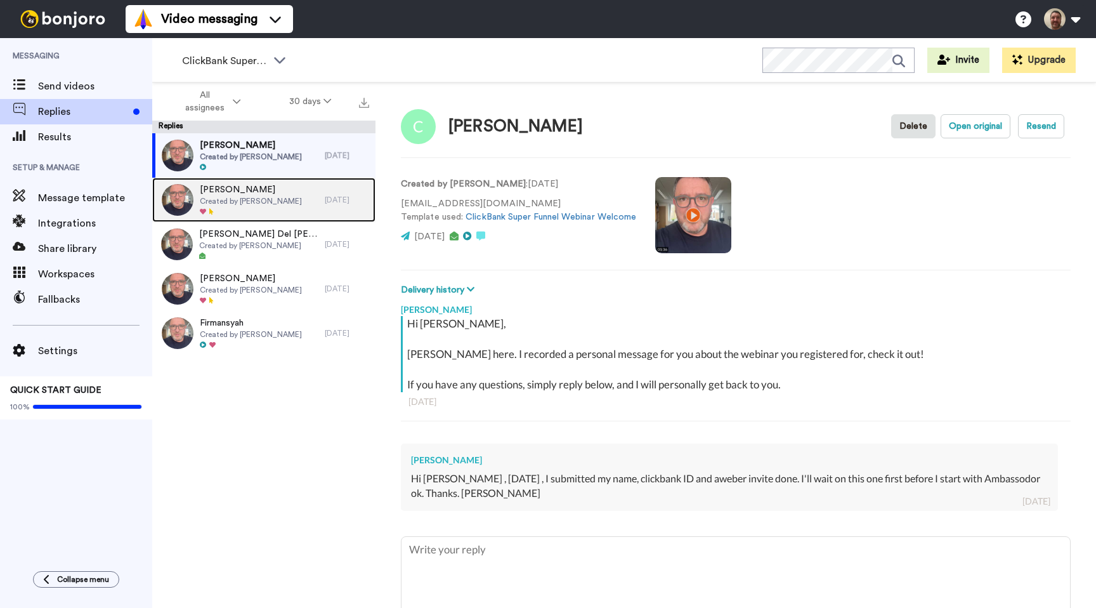
click at [267, 193] on span "[PERSON_NAME]" at bounding box center [251, 189] width 102 height 13
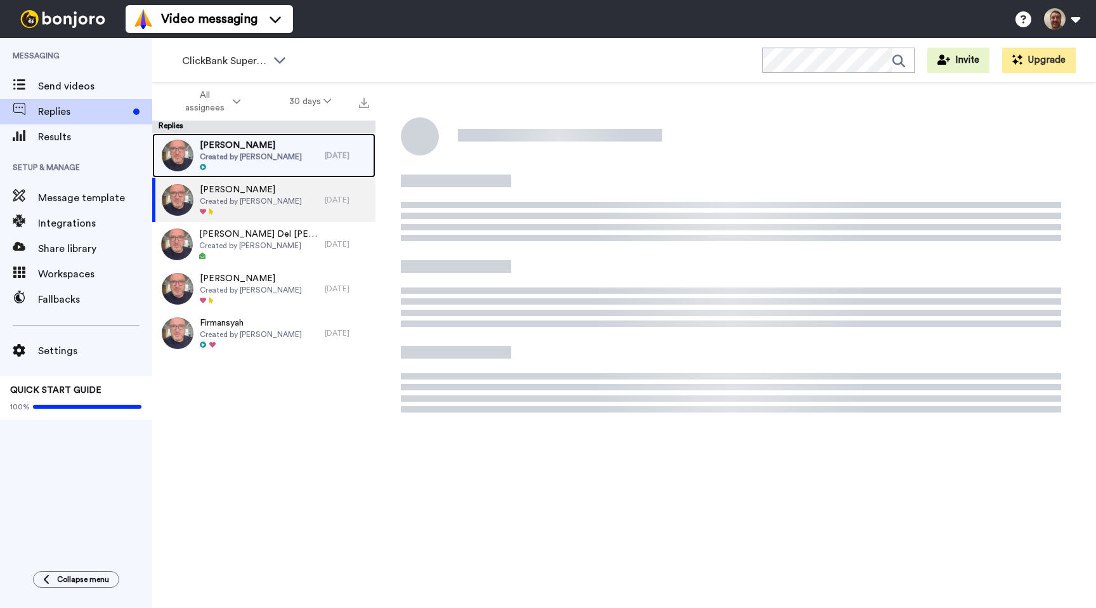
click at [276, 153] on span "Created by [PERSON_NAME]" at bounding box center [251, 157] width 102 height 10
type textarea "x"
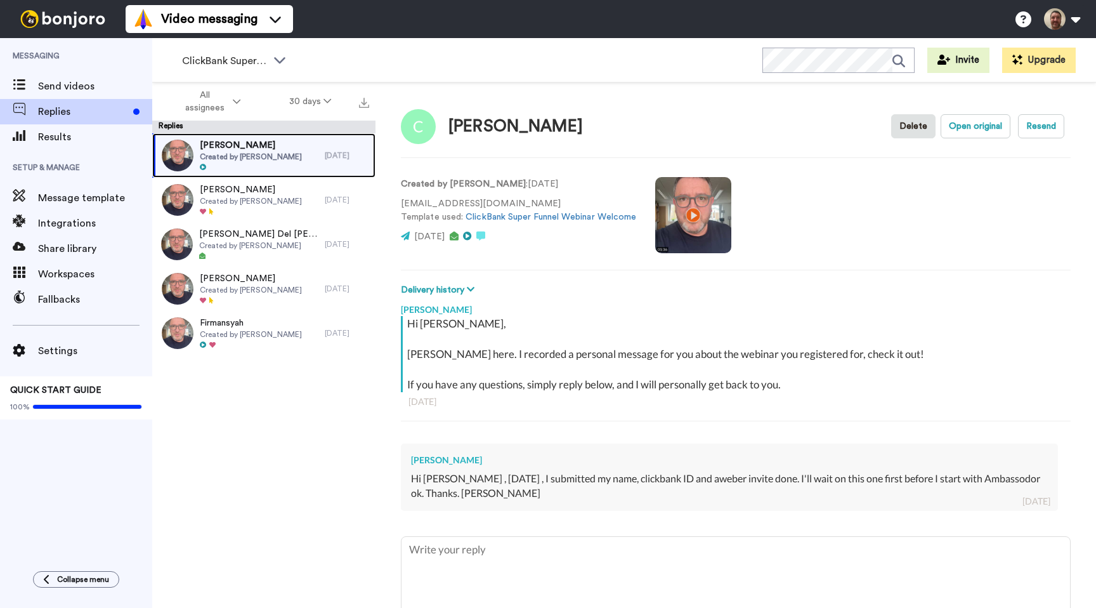
scroll to position [63, 0]
